Goal: Navigation & Orientation: Find specific page/section

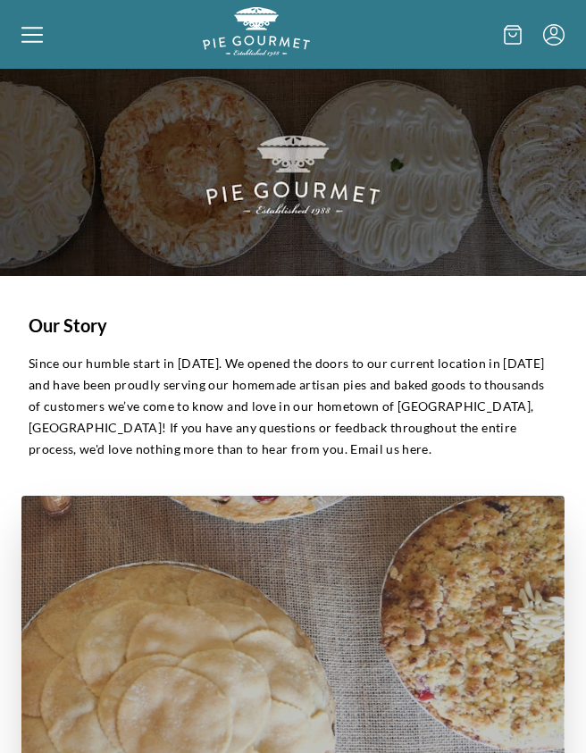
click at [27, 43] on icon at bounding box center [31, 34] width 21 height 21
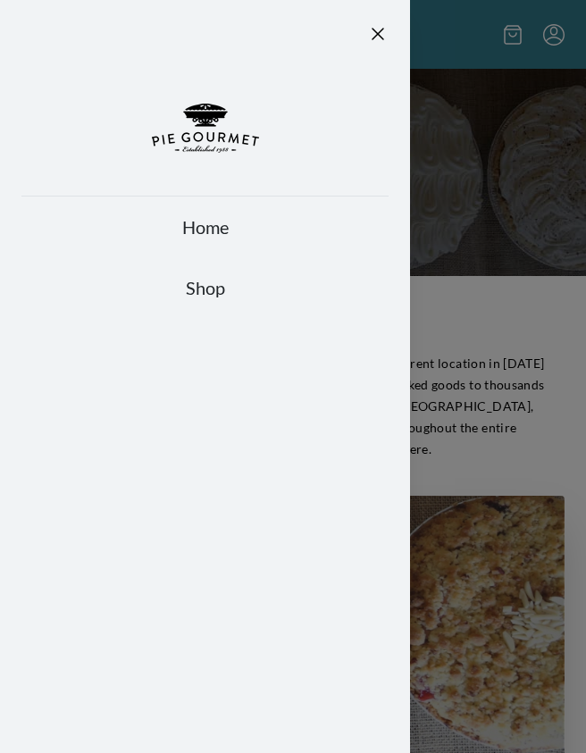
click at [222, 235] on link "Home" at bounding box center [204, 226] width 367 height 25
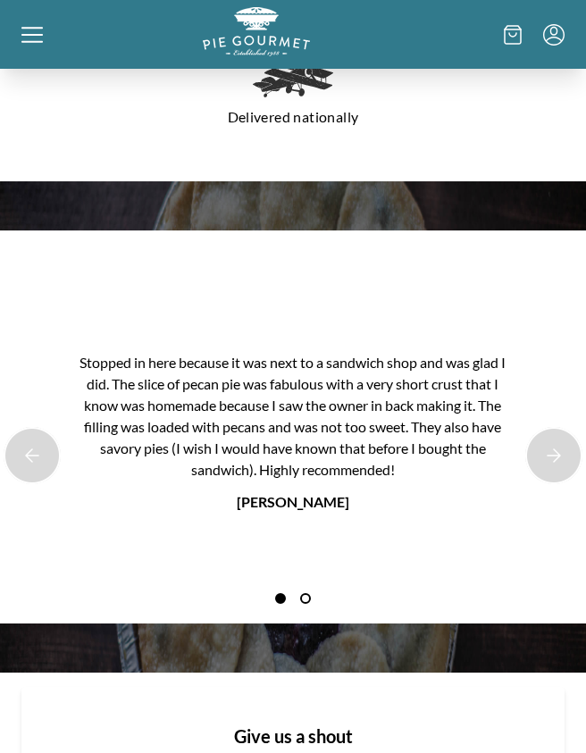
scroll to position [1548, 0]
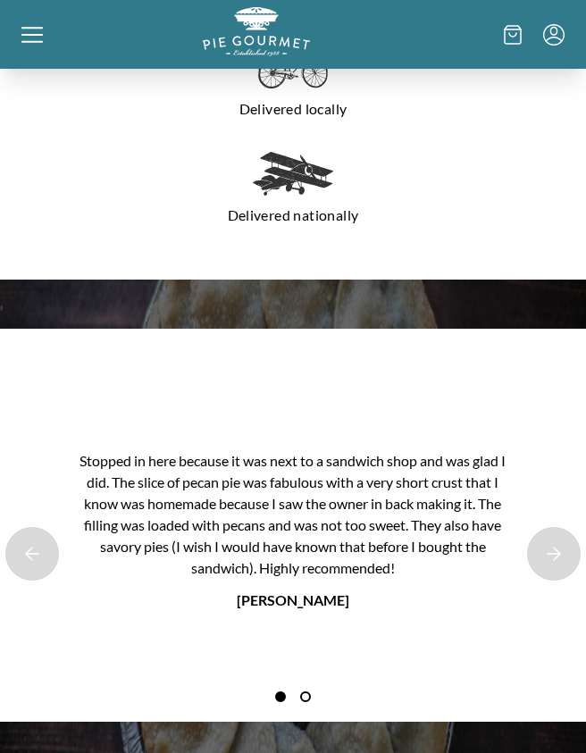
click at [31, 35] on icon at bounding box center [31, 34] width 21 height 2
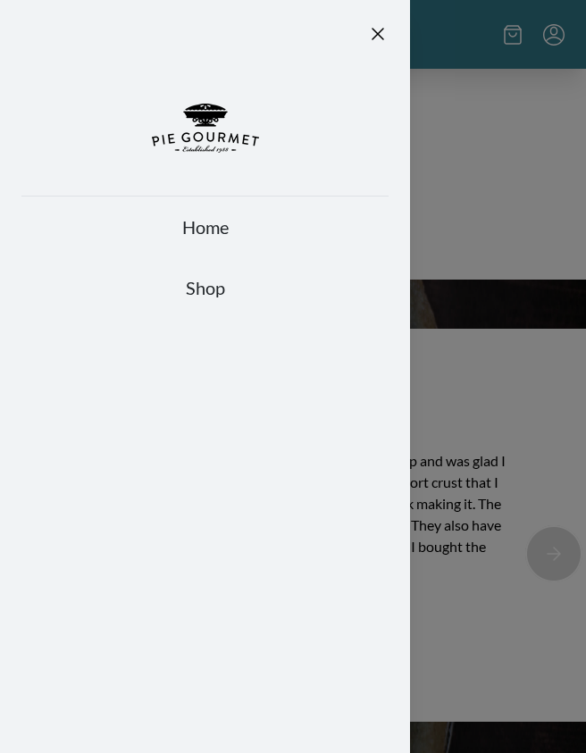
click at [219, 286] on link "Shop" at bounding box center [204, 287] width 367 height 25
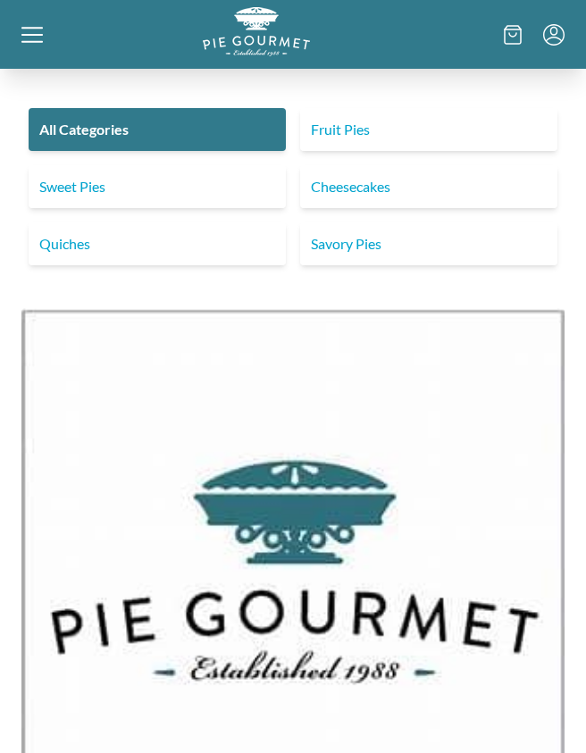
click at [538, 126] on link "Fruit Pies" at bounding box center [428, 129] width 257 height 43
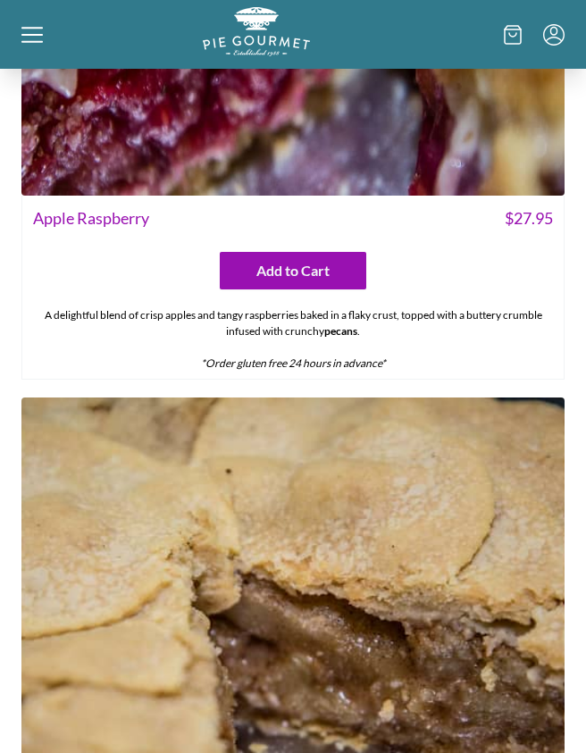
scroll to position [6574, 0]
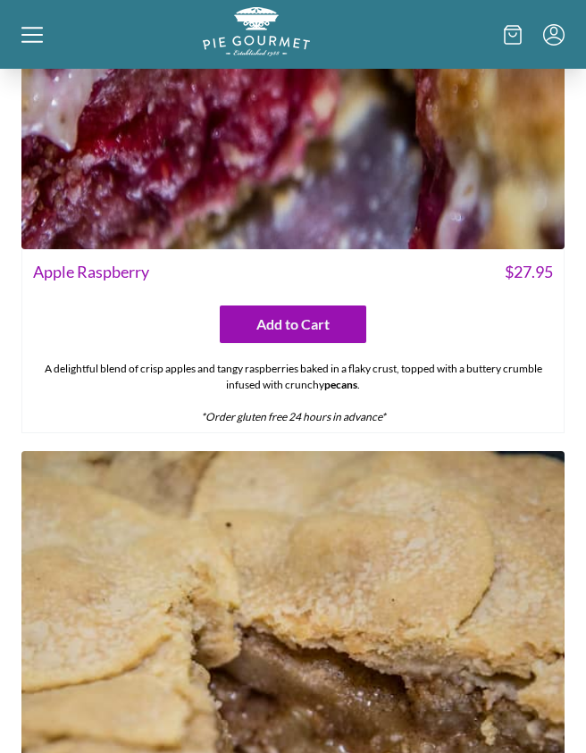
click at [26, 31] on icon at bounding box center [31, 34] width 21 height 21
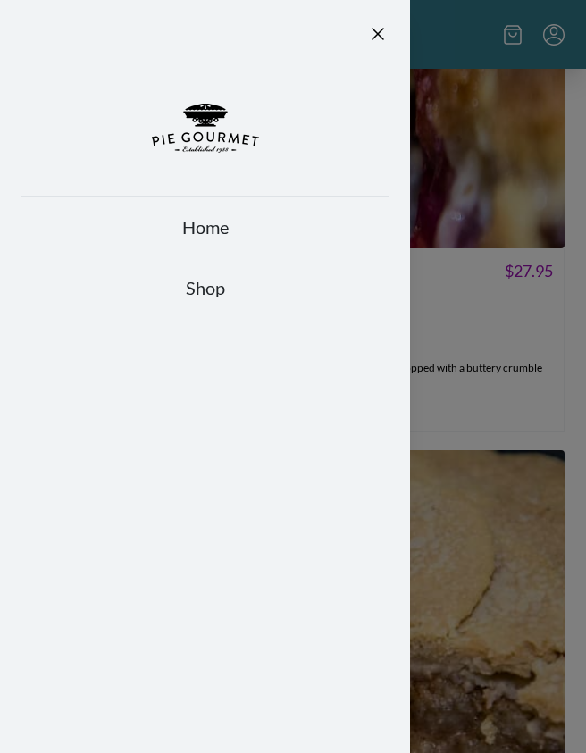
click at [227, 288] on link "Shop" at bounding box center [204, 287] width 367 height 25
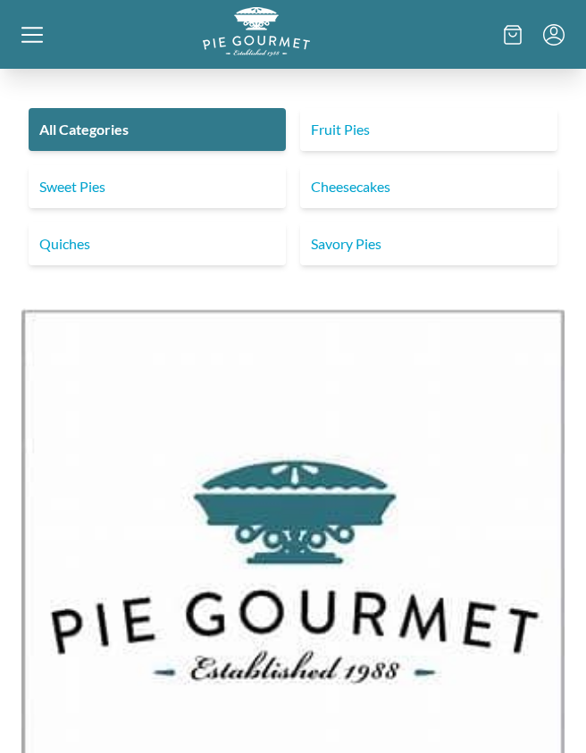
click at [432, 239] on link "Savory Pies" at bounding box center [428, 243] width 257 height 43
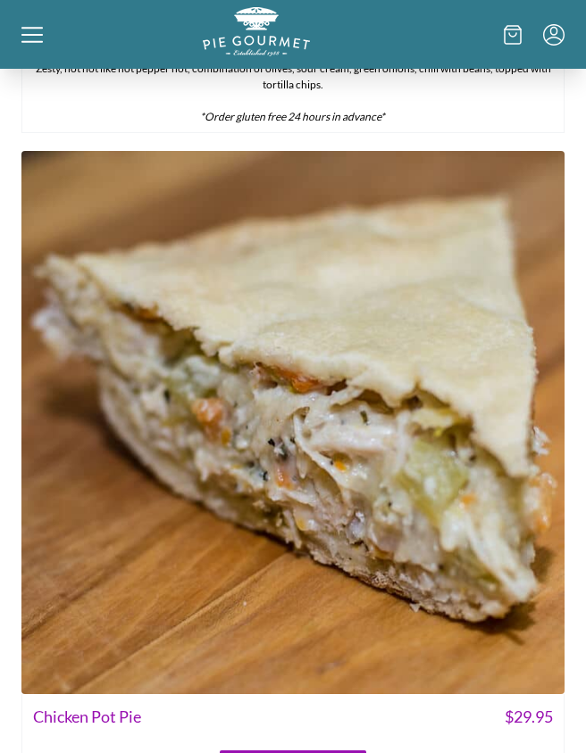
scroll to position [5190, 0]
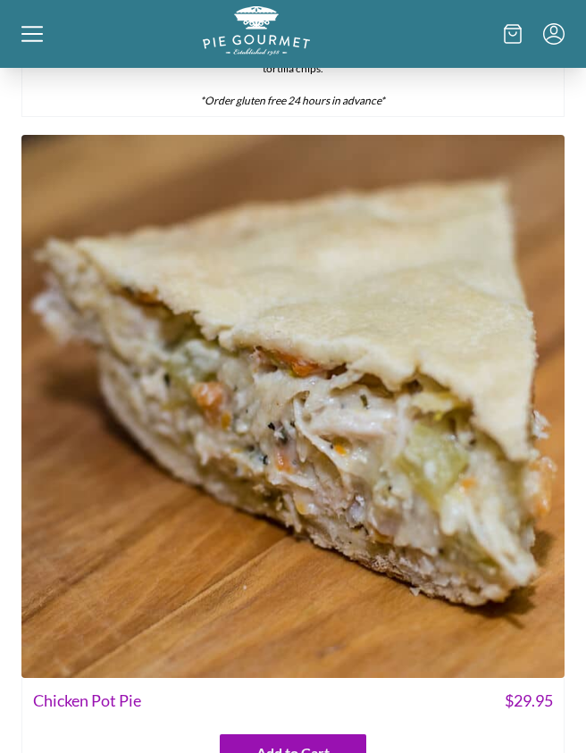
click at [30, 36] on icon at bounding box center [31, 34] width 21 height 21
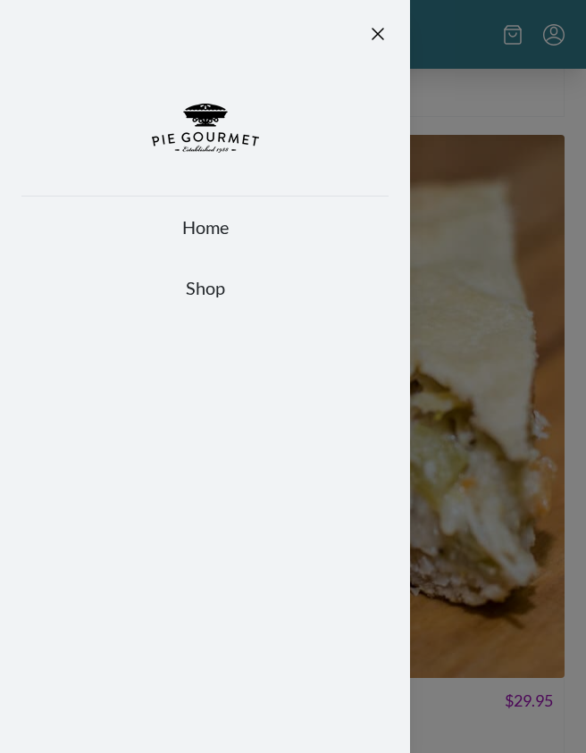
click at [228, 285] on link "Shop" at bounding box center [204, 287] width 367 height 25
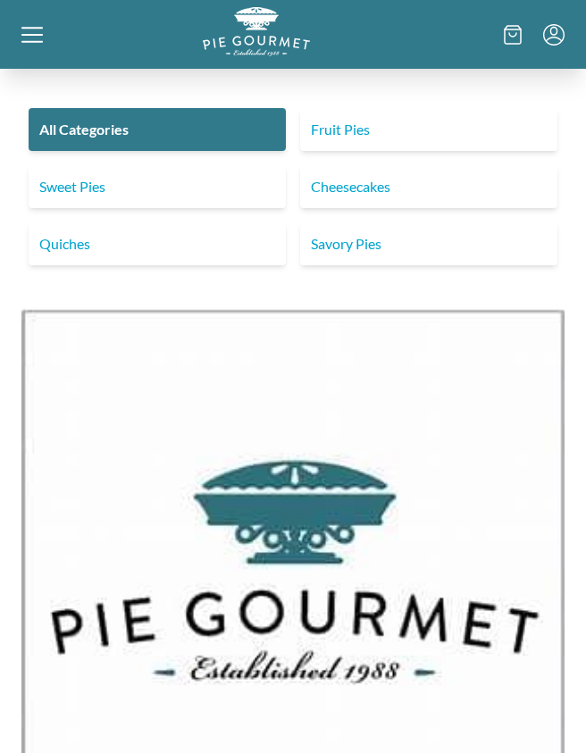
click at [141, 184] on link "Sweet Pies" at bounding box center [157, 186] width 257 height 43
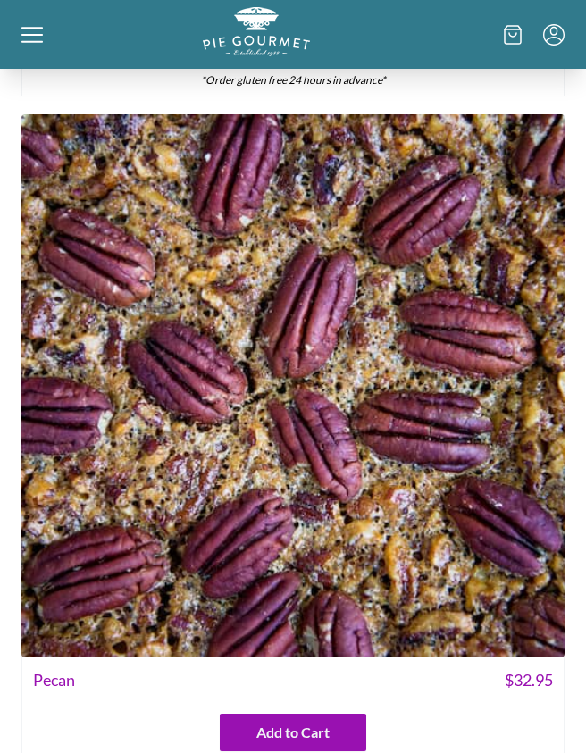
scroll to position [4003, 0]
